Goal: Information Seeking & Learning: Learn about a topic

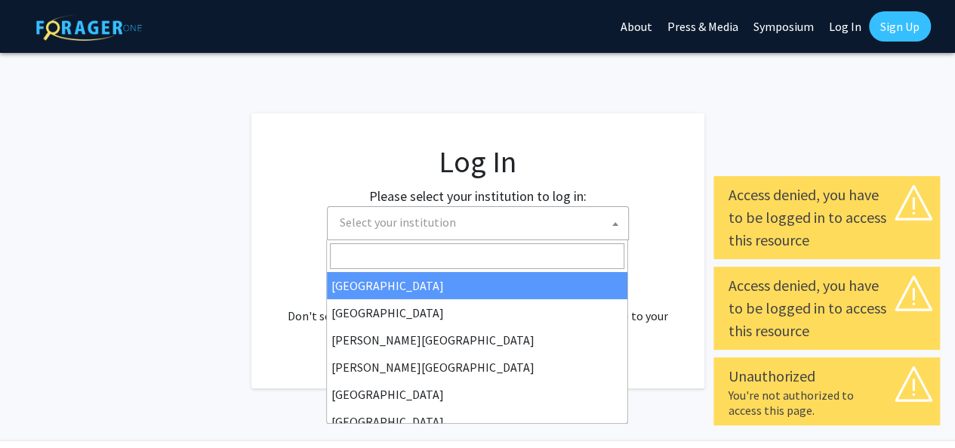
click at [445, 228] on span "Select your institution" at bounding box center [398, 221] width 116 height 15
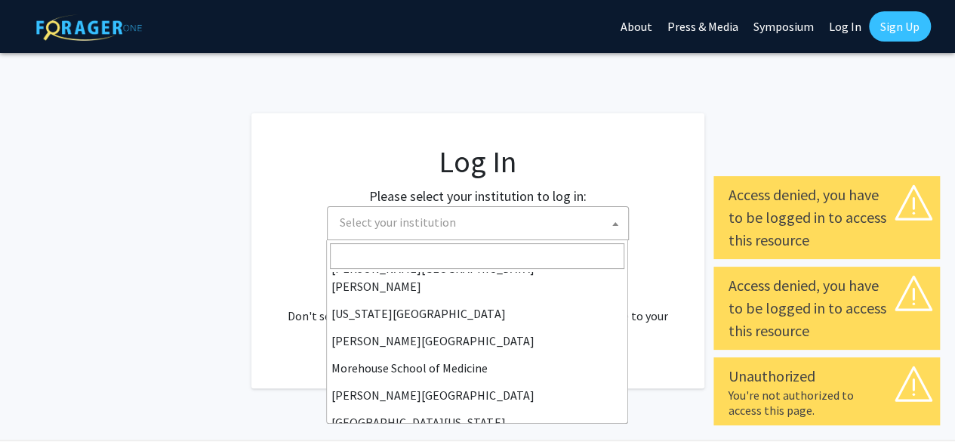
scroll to position [302, 0]
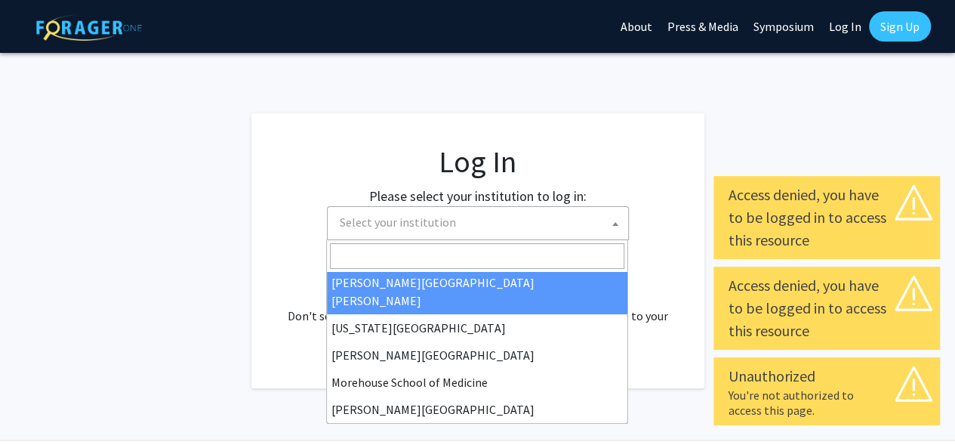
select select "1"
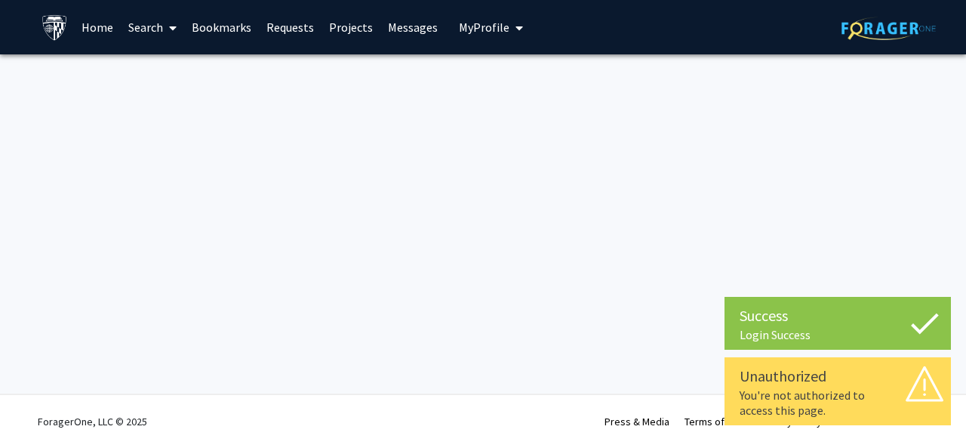
click at [477, 32] on span "My Profile" at bounding box center [484, 27] width 51 height 15
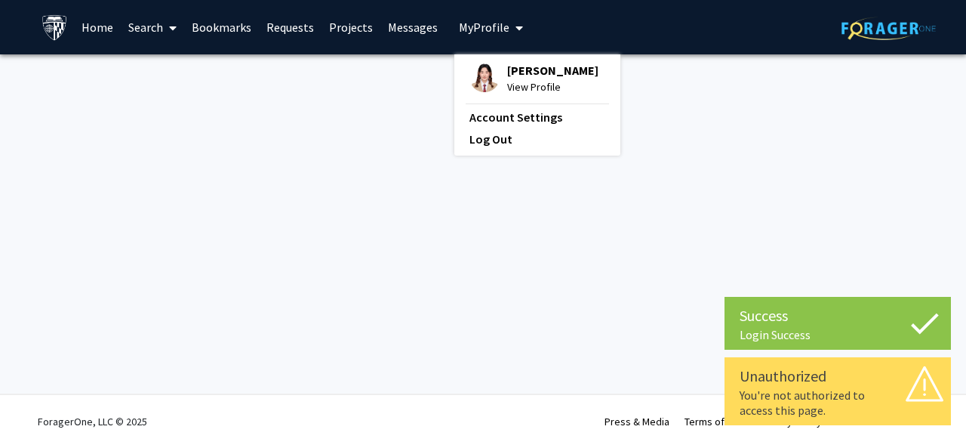
click at [537, 85] on span "View Profile" at bounding box center [552, 87] width 91 height 17
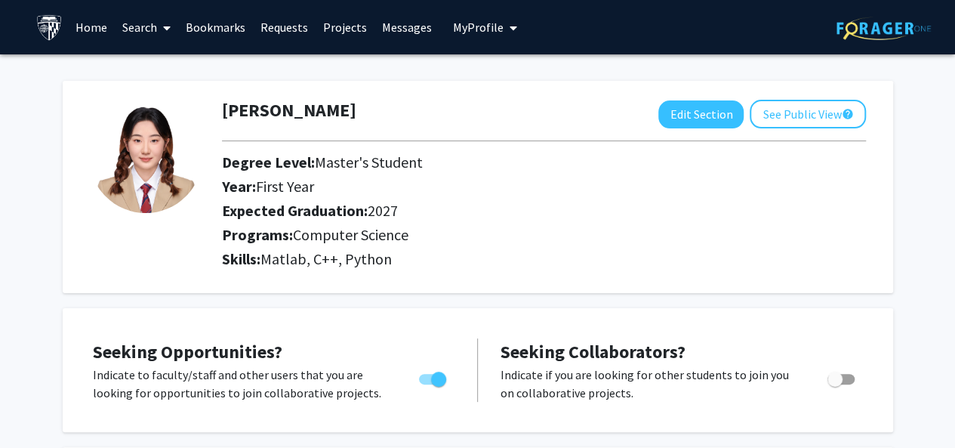
click at [142, 23] on link "Search" at bounding box center [146, 27] width 63 height 53
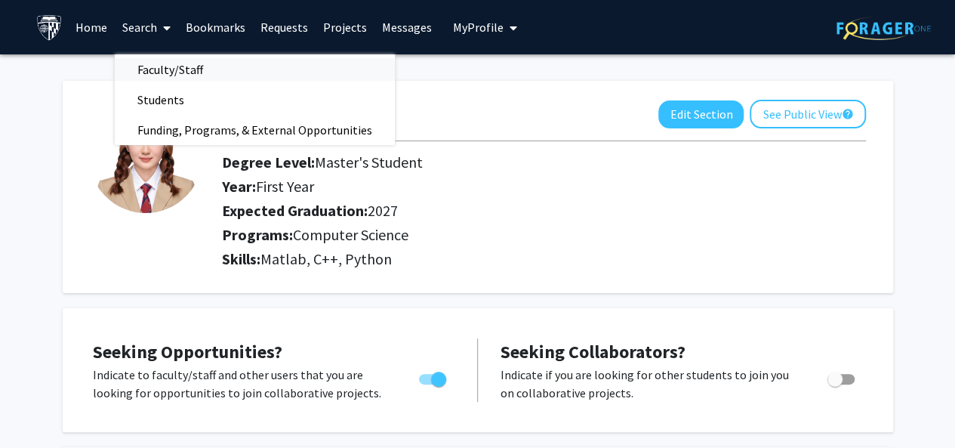
click at [139, 67] on span "Faculty/Staff" at bounding box center [170, 69] width 111 height 30
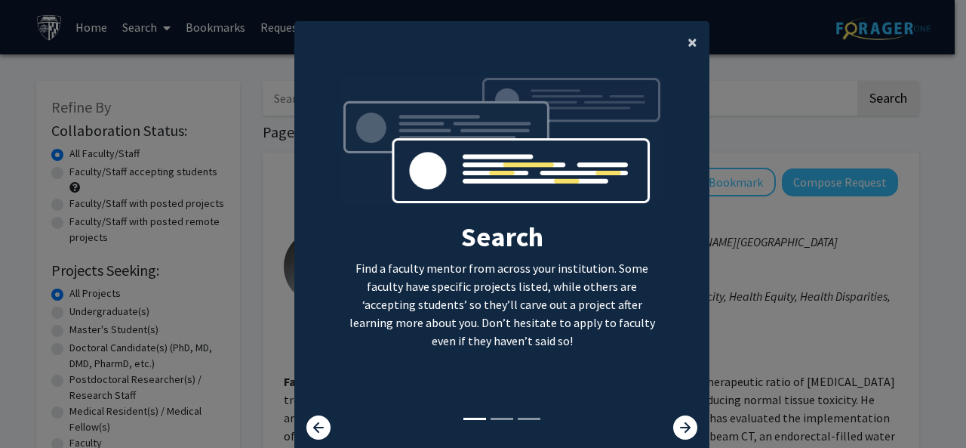
click at [688, 36] on span "×" at bounding box center [693, 41] width 10 height 23
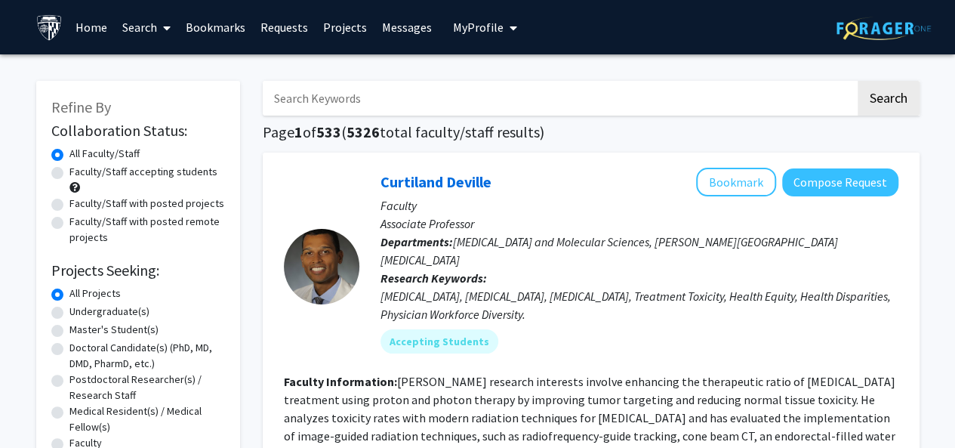
scroll to position [75, 0]
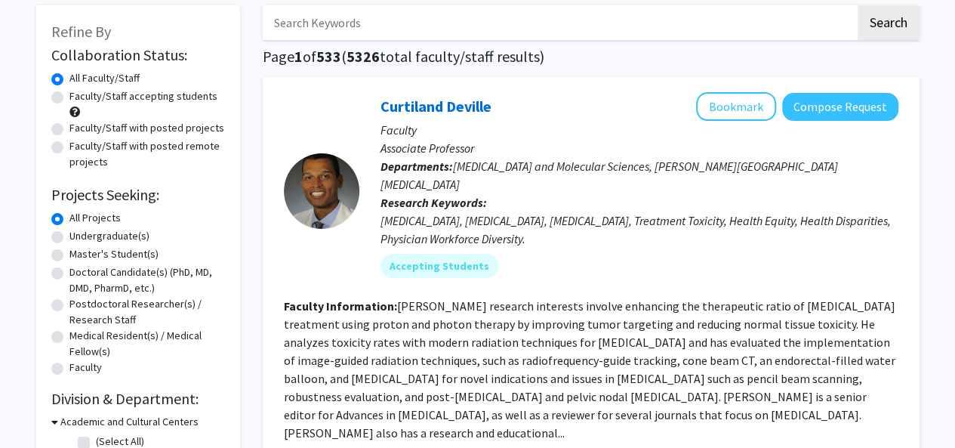
click at [199, 98] on label "Faculty/Staff accepting students" at bounding box center [143, 96] width 148 height 16
click at [79, 98] on input "Faculty/Staff accepting students" at bounding box center [74, 93] width 10 height 10
radio input "true"
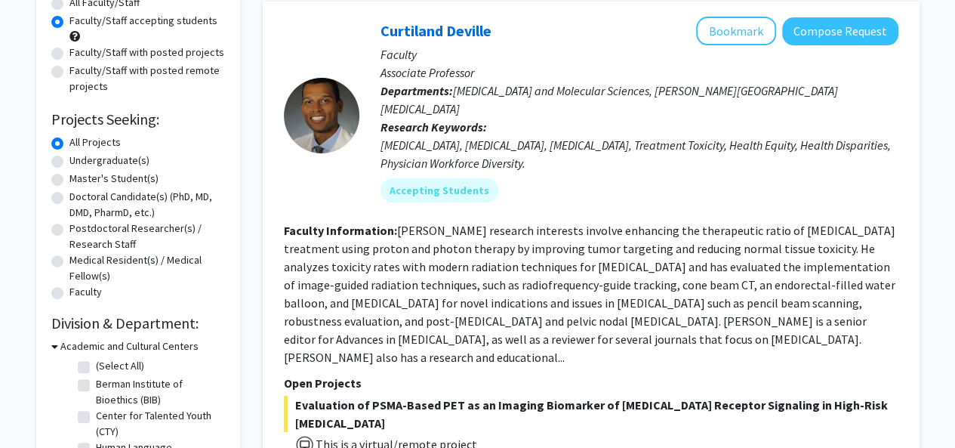
click at [116, 180] on label "Master's Student(s)" at bounding box center [113, 179] width 89 height 16
click at [79, 180] on input "Master's Student(s)" at bounding box center [74, 176] width 10 height 10
radio input "true"
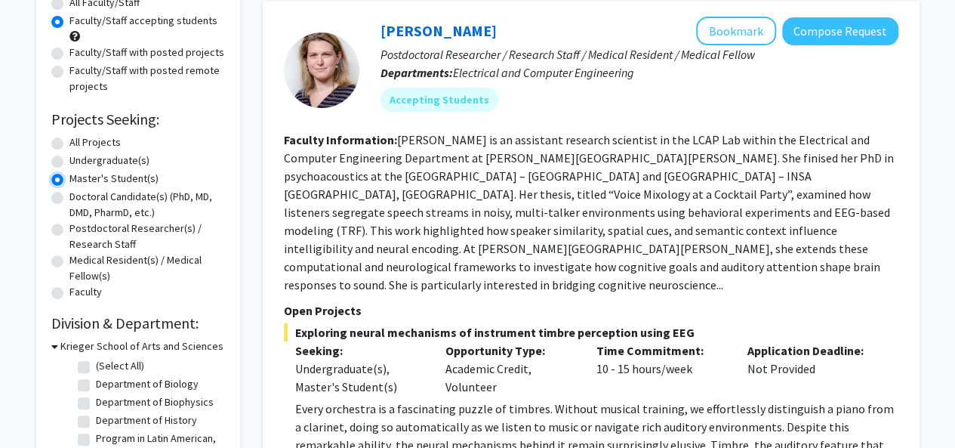
scroll to position [302, 0]
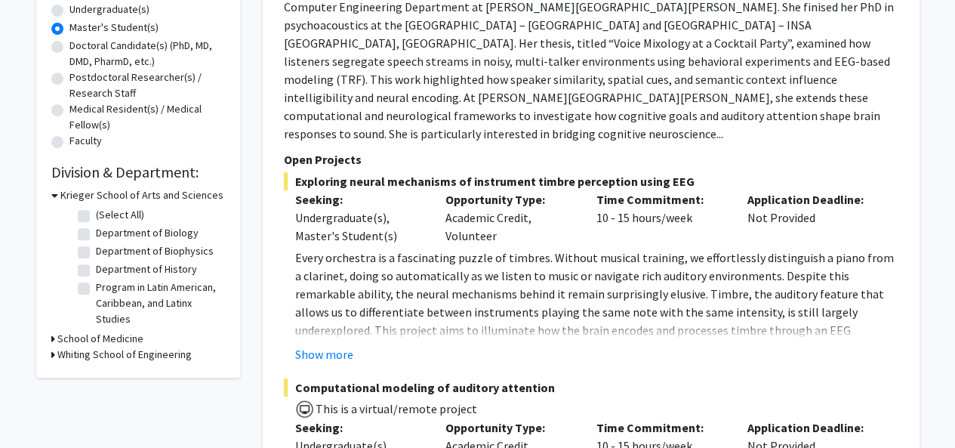
click at [100, 352] on h3 "Whiting School of Engineering" at bounding box center [124, 354] width 134 height 16
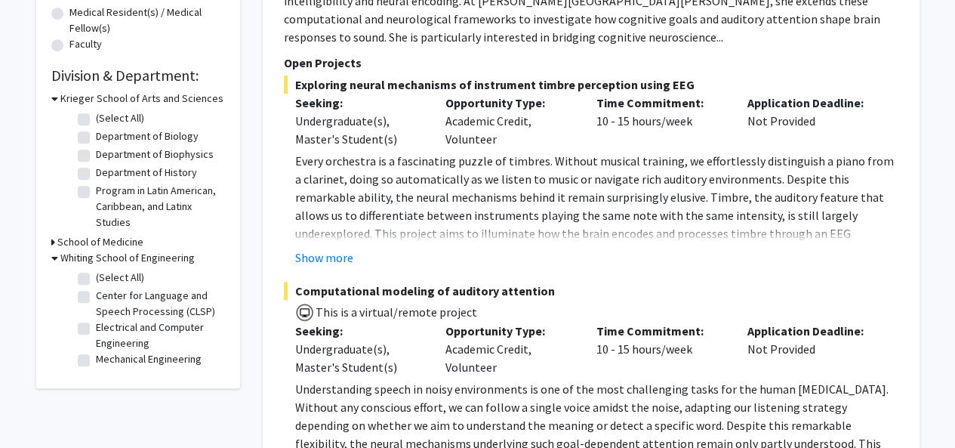
scroll to position [453, 0]
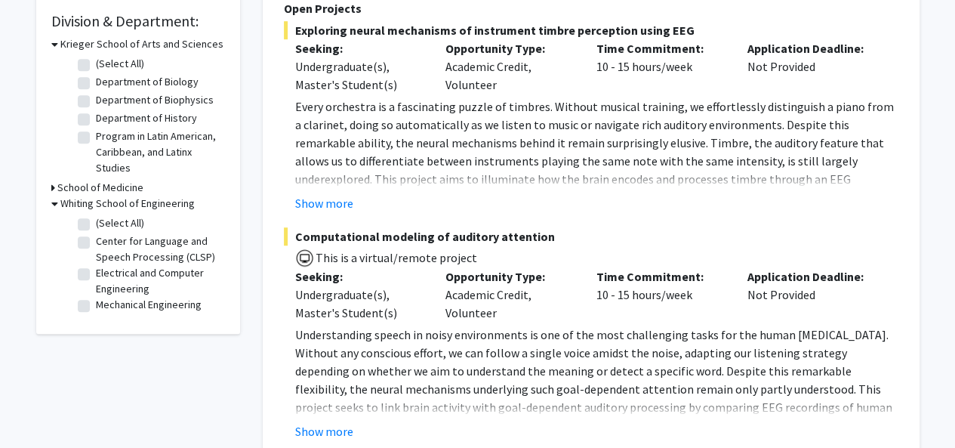
click at [154, 247] on label "Center for Language and Speech Processing (CLSP)" at bounding box center [158, 249] width 125 height 32
click at [106, 243] on input "Center for Language and Speech Processing (CLSP)" at bounding box center [101, 238] width 10 height 10
checkbox input "true"
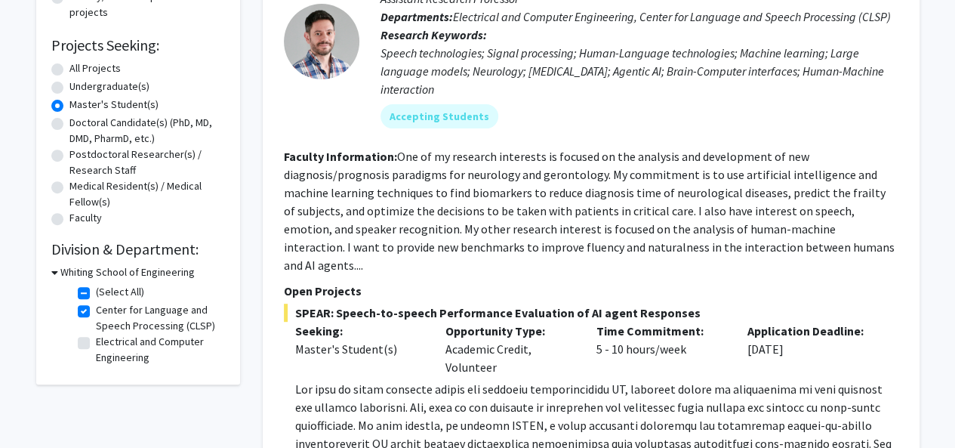
scroll to position [226, 0]
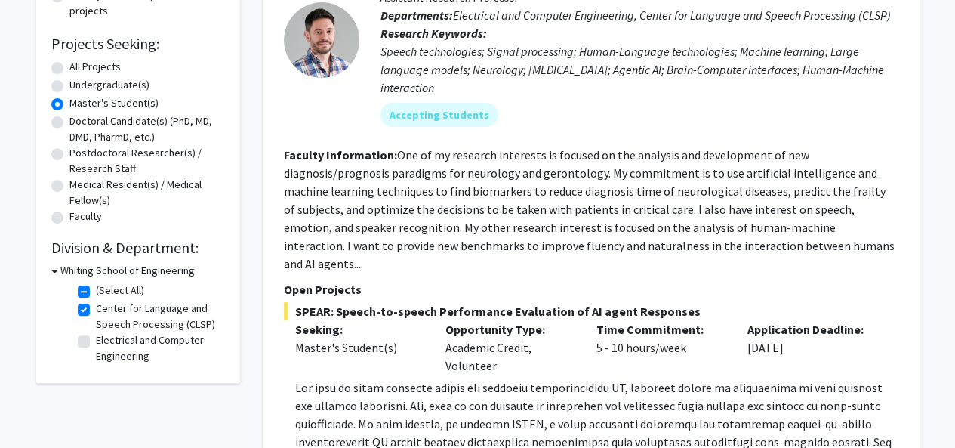
click at [140, 348] on label "Electrical and Computer Engineering" at bounding box center [158, 348] width 125 height 32
click at [106, 342] on input "Electrical and Computer Engineering" at bounding box center [101, 337] width 10 height 10
checkbox input "true"
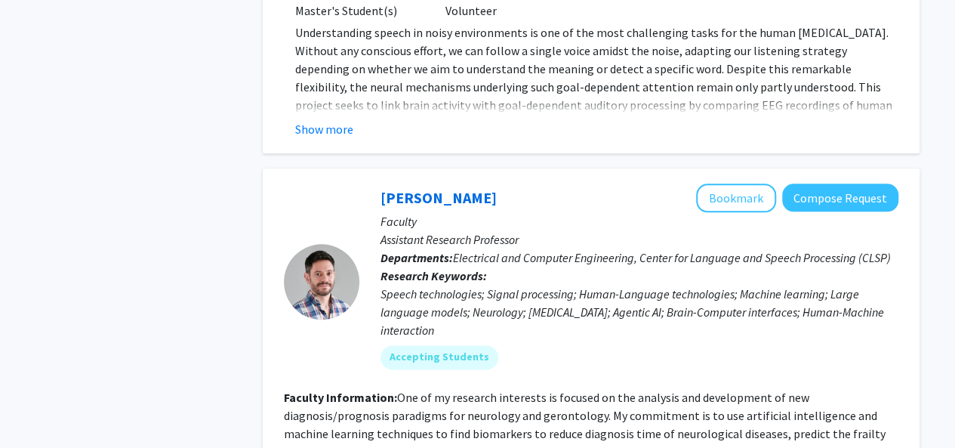
scroll to position [226, 0]
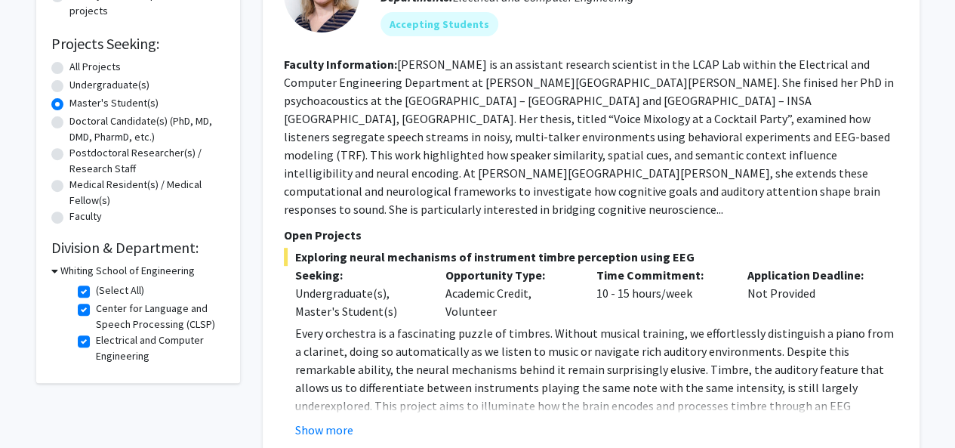
click at [96, 340] on label "Electrical and Computer Engineering" at bounding box center [158, 348] width 125 height 32
click at [96, 340] on input "Electrical and Computer Engineering" at bounding box center [101, 337] width 10 height 10
checkbox input "false"
checkbox input "true"
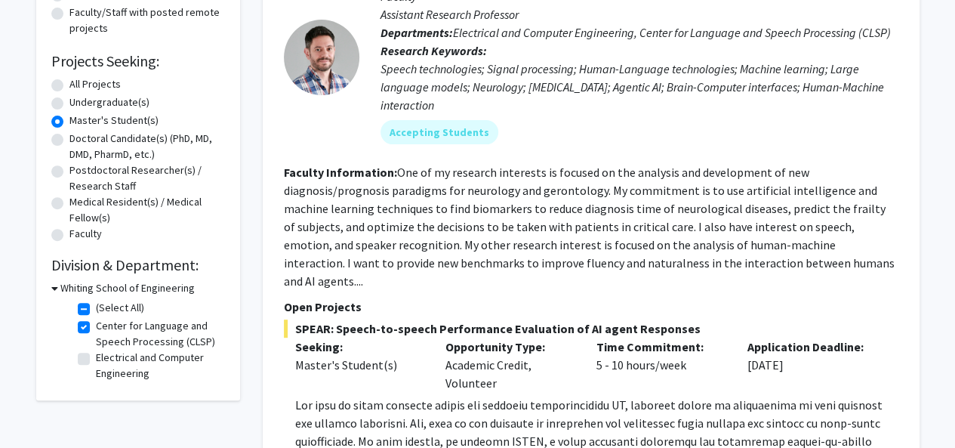
scroll to position [134, 0]
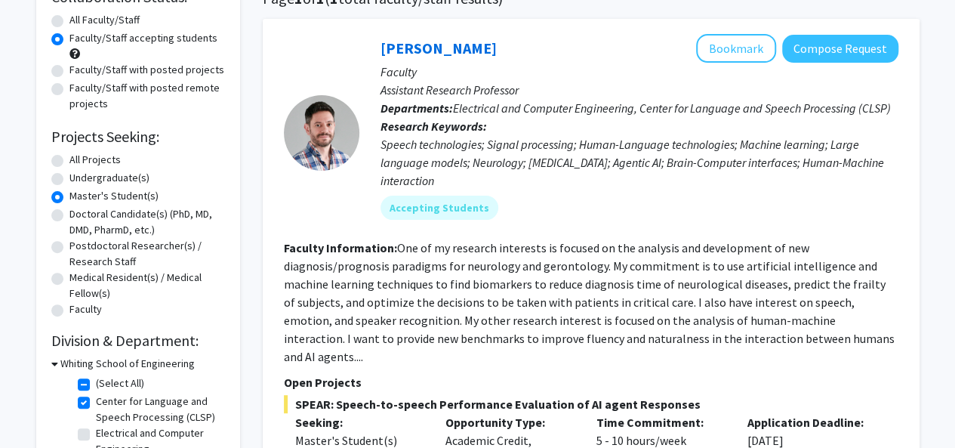
drag, startPoint x: 670, startPoint y: 211, endPoint x: 531, endPoint y: 229, distance: 140.1
click at [531, 229] on div "Laureano Moro-Velazquez Bookmark Compose Request Faculty Assistant Research Pro…" at bounding box center [628, 132] width 539 height 197
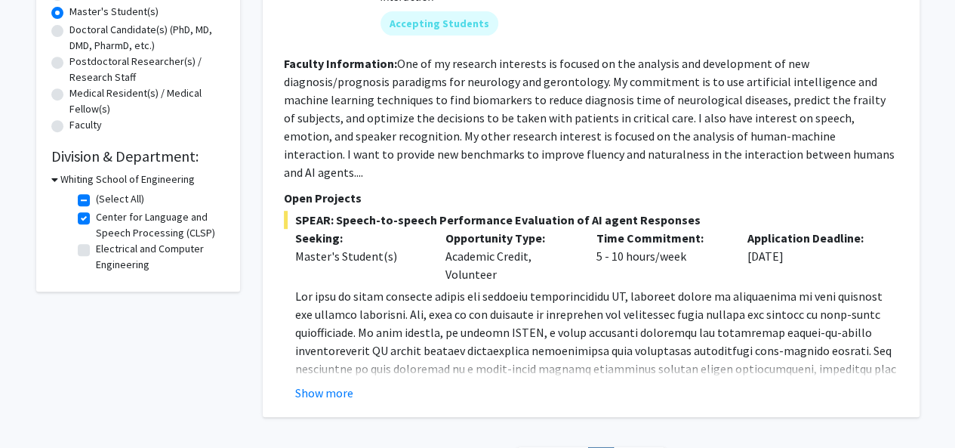
scroll to position [436, 0]
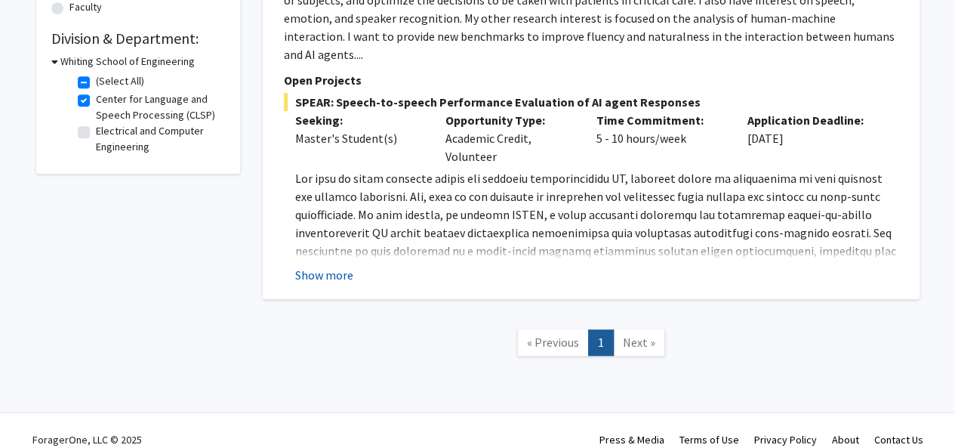
click at [337, 266] on button "Show more" at bounding box center [324, 275] width 58 height 18
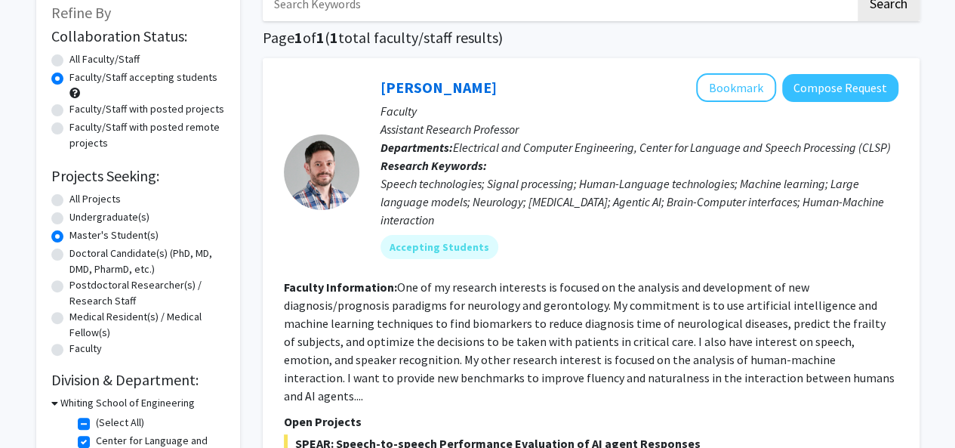
scroll to position [88, 0]
